Goal: Communication & Community: Answer question/provide support

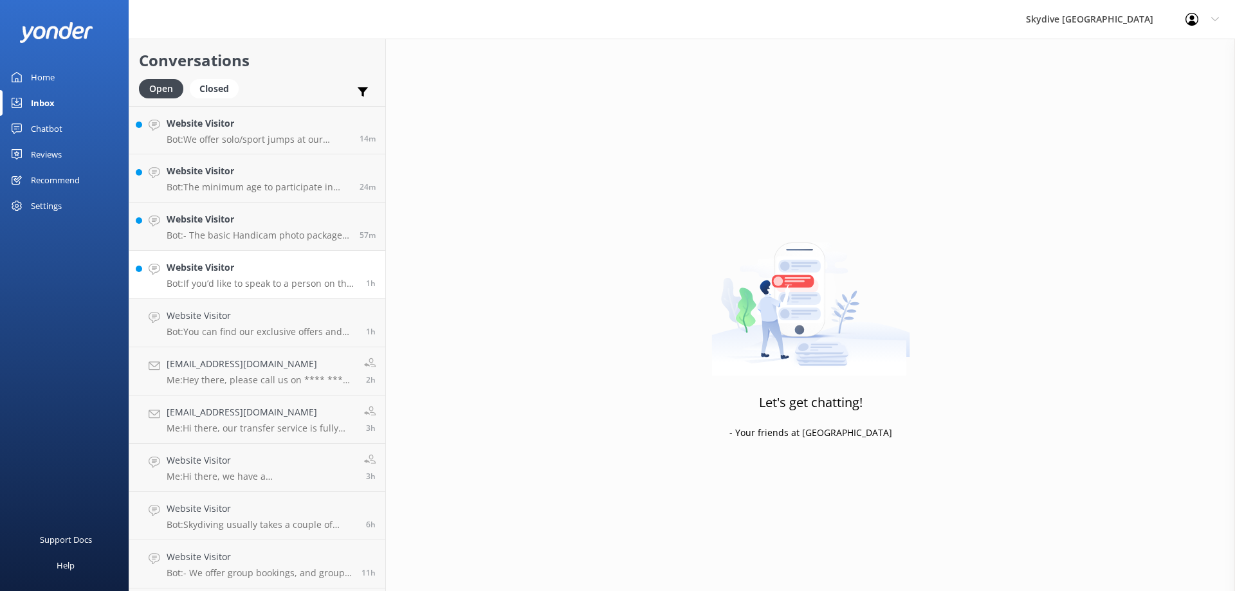
click at [217, 286] on p "Bot: If you’d like to speak to a person on the Skydive Australia team, please c…" at bounding box center [262, 284] width 190 height 12
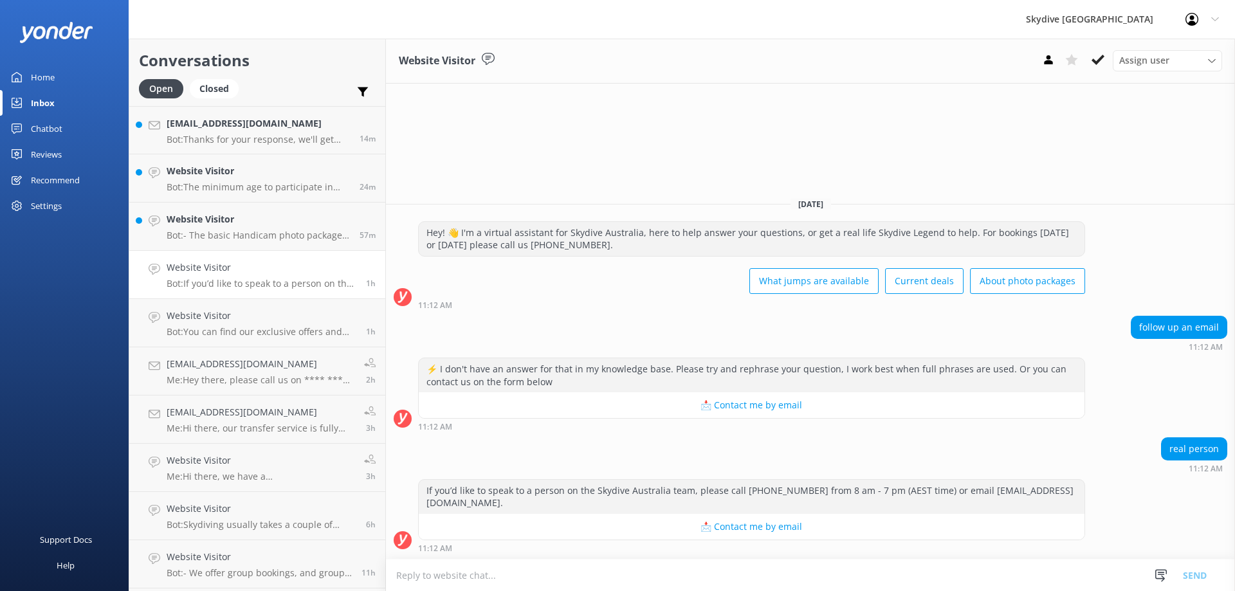
click at [572, 575] on textarea at bounding box center [810, 576] width 849 height 32
type textarea "h"
type textarea "H"
click at [260, 237] on p "Bot: - The basic Handicam photo package costs $129 per person and includes phot…" at bounding box center [258, 236] width 183 height 12
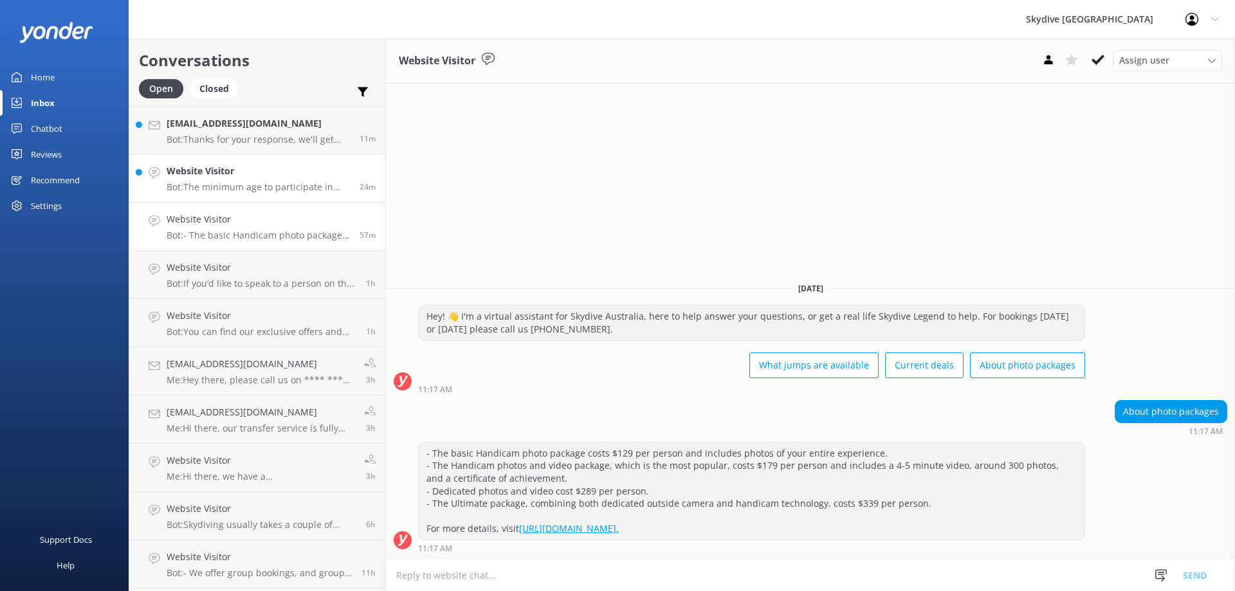
click at [282, 172] on h4 "Website Visitor" at bounding box center [258, 171] width 183 height 14
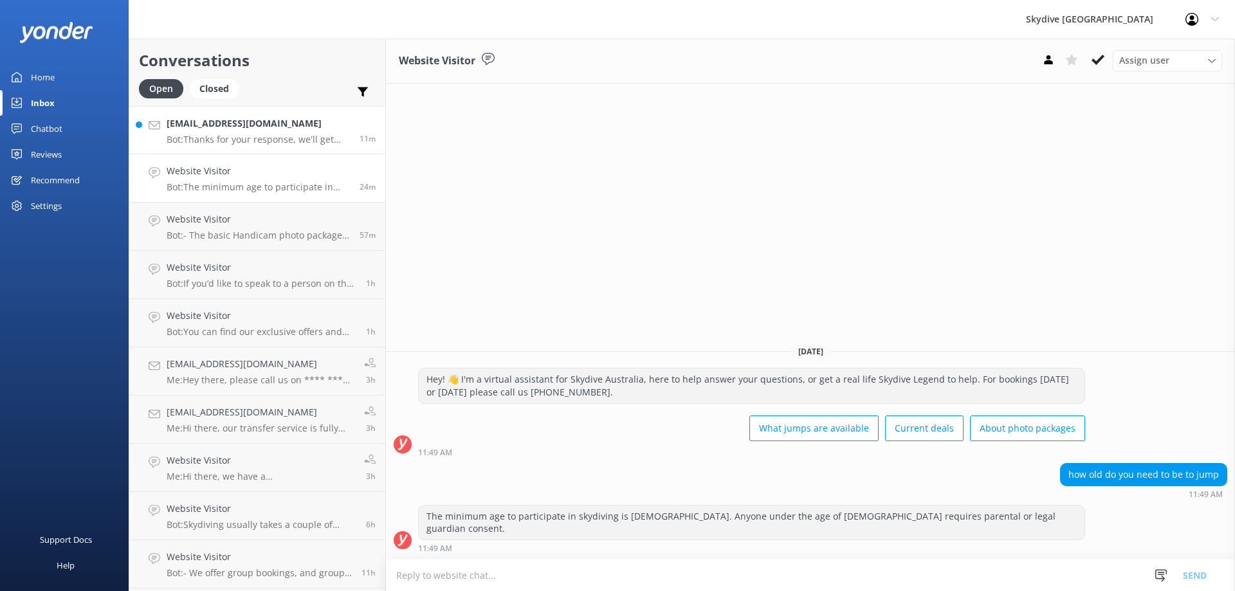
click at [244, 136] on p "Bot: Thanks for your response, we'll get back to you as soon as we can during o…" at bounding box center [258, 140] width 183 height 12
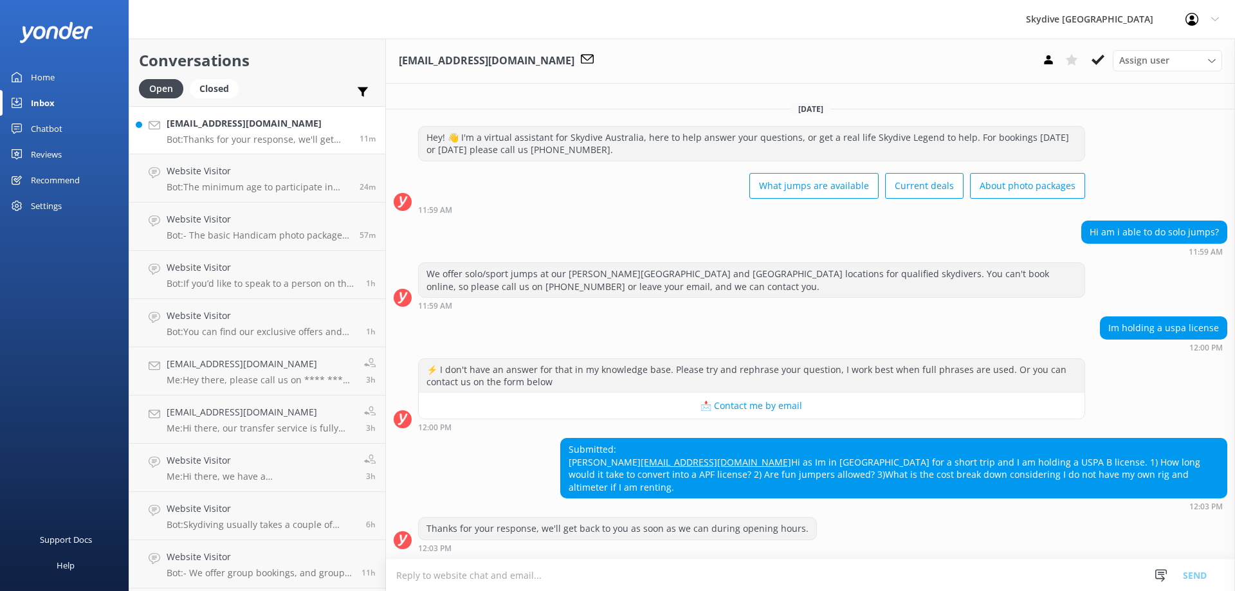
scroll to position [4, 0]
click at [448, 569] on textarea at bounding box center [810, 576] width 849 height 32
type textarea "h"
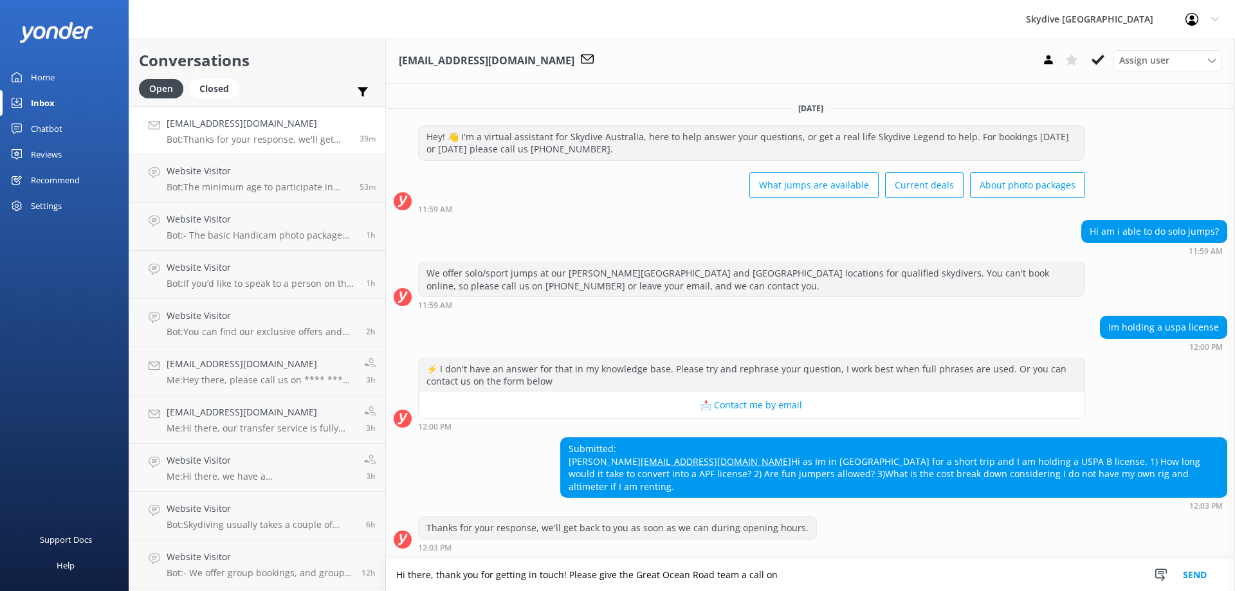
paste textarea "03 9923 7799"
type textarea "Hi there, thank you for getting in touch! Please give the Great Ocean Road team…"
click at [1186, 570] on button "Send" at bounding box center [1195, 575] width 48 height 32
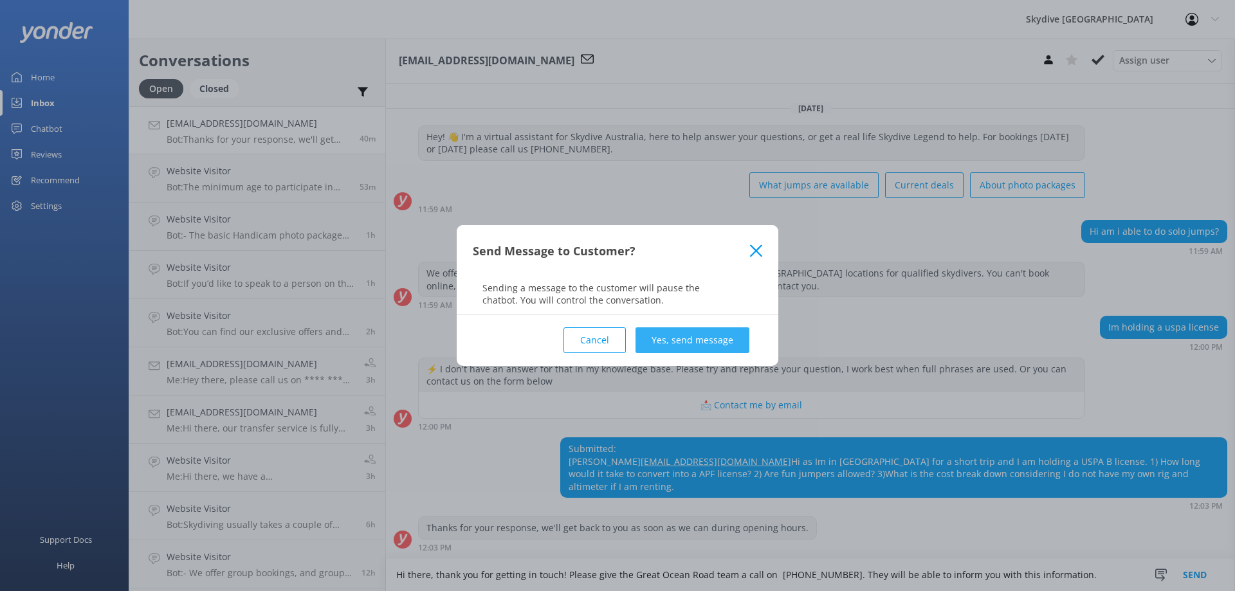
click at [707, 340] on button "Yes, send message" at bounding box center [693, 341] width 114 height 26
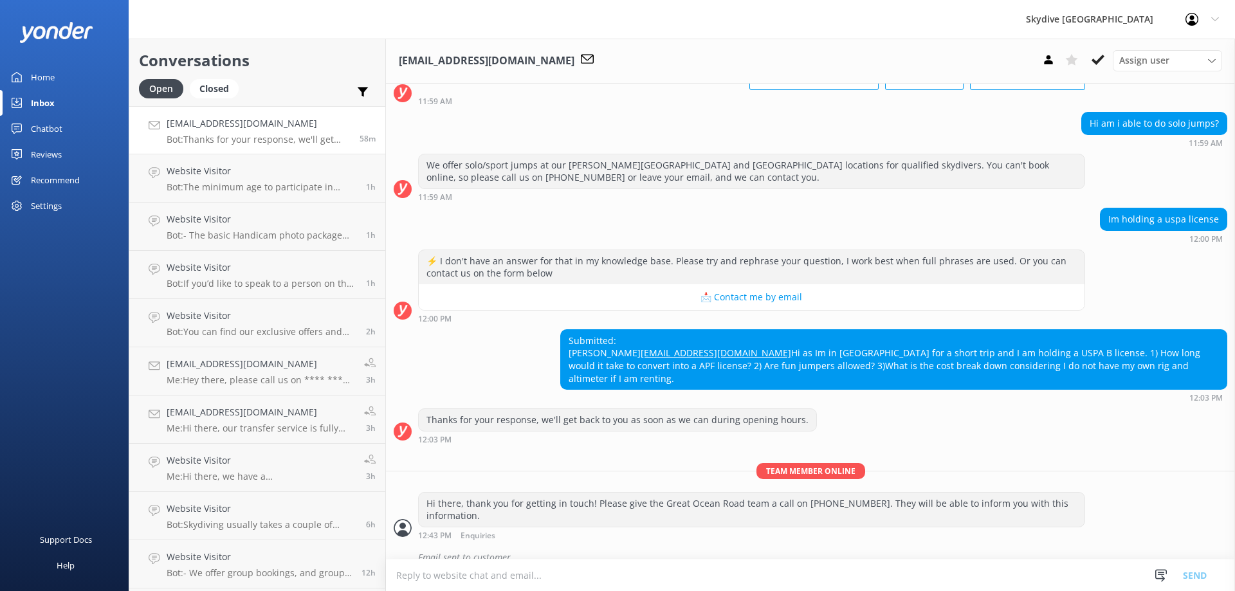
scroll to position [129, 0]
